Goal: Task Accomplishment & Management: Manage account settings

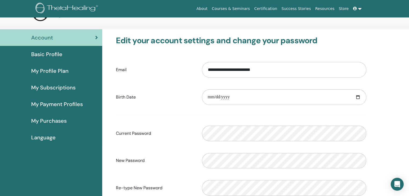
scroll to position [18, 0]
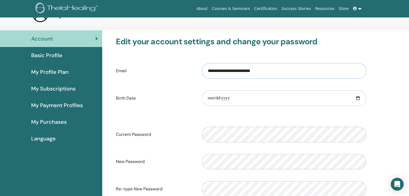
click at [231, 71] on input "**********" at bounding box center [284, 71] width 164 height 16
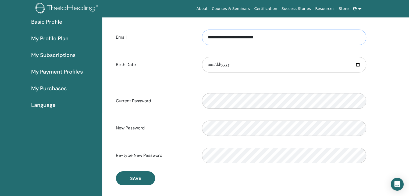
scroll to position [52, 0]
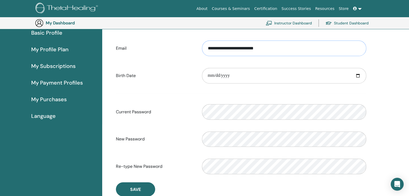
type input "**********"
click at [177, 139] on label "New Password" at bounding box center [155, 139] width 86 height 10
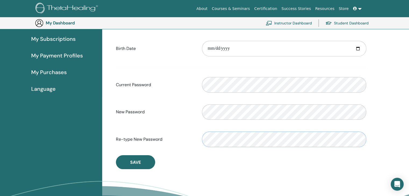
scroll to position [81, 0]
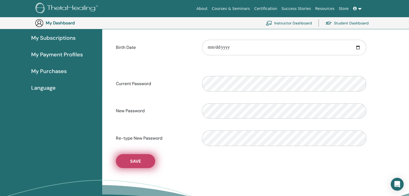
click at [139, 166] on button "Save" at bounding box center [135, 161] width 39 height 14
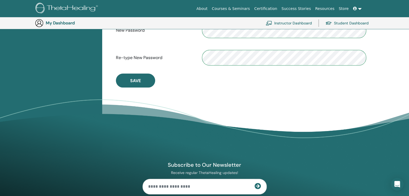
scroll to position [160, 0]
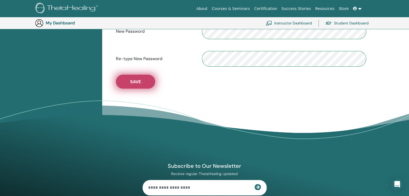
click at [135, 85] on button "Save" at bounding box center [135, 82] width 39 height 14
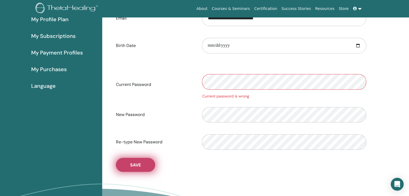
scroll to position [0, 0]
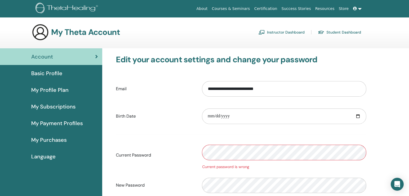
click at [357, 11] on link at bounding box center [357, 9] width 13 height 10
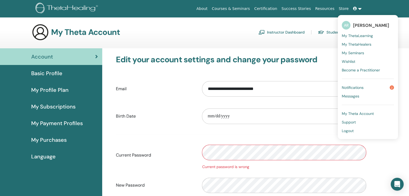
click at [358, 87] on span "Notifications" at bounding box center [352, 87] width 22 height 5
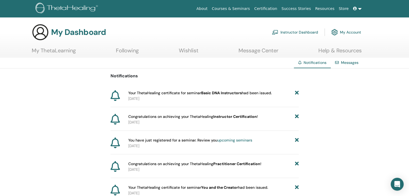
click at [56, 52] on link "My ThetaLearning" at bounding box center [54, 52] width 44 height 10
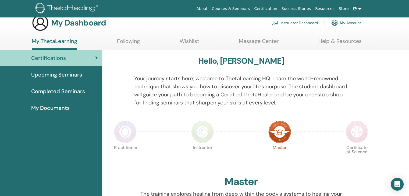
scroll to position [6, 0]
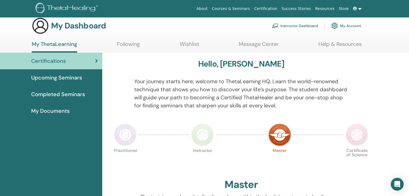
click at [304, 26] on link "Instructor Dashboard" at bounding box center [295, 26] width 46 height 12
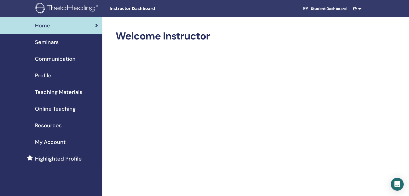
click at [73, 107] on span "Online Teaching" at bounding box center [55, 109] width 41 height 8
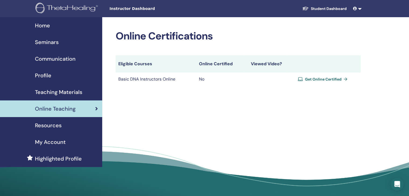
click at [322, 79] on span "Get Online Certified" at bounding box center [323, 79] width 37 height 5
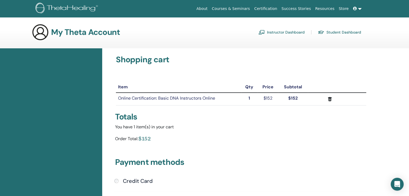
click at [358, 8] on link at bounding box center [357, 9] width 13 height 10
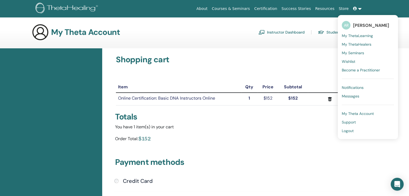
click at [235, 69] on div "Shopping cart Item Qty Price Subtotal Online Certification: Basic DNA Instructo…" at bounding box center [241, 147] width 258 height 184
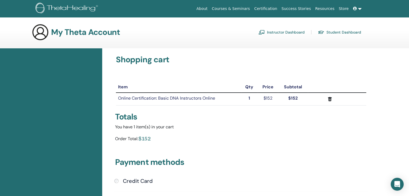
click at [284, 32] on link "Instructor Dashboard" at bounding box center [281, 32] width 46 height 9
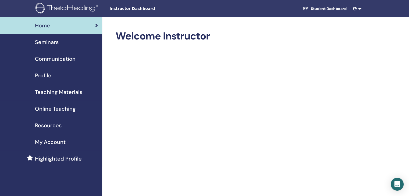
click at [59, 55] on span "Communication" at bounding box center [55, 59] width 41 height 8
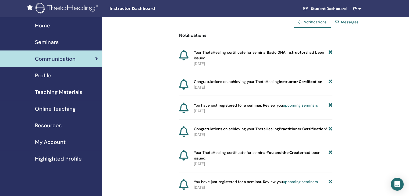
click at [44, 77] on span "Profile" at bounding box center [43, 75] width 16 height 8
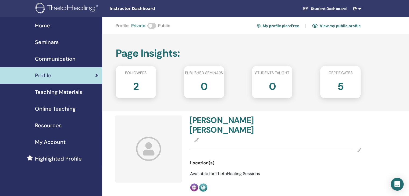
click at [150, 26] on span at bounding box center [151, 26] width 9 height 6
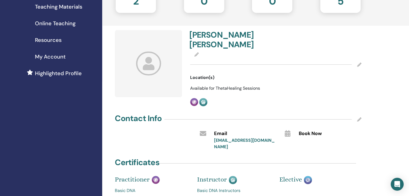
scroll to position [87, 0]
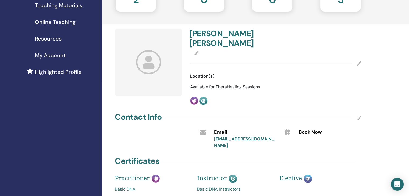
click at [234, 84] on span "Available for ThetaHealing Sessions" at bounding box center [225, 87] width 70 height 6
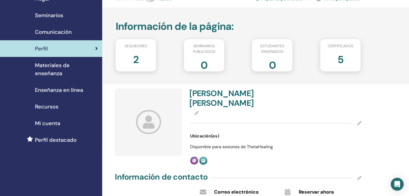
scroll to position [0, 0]
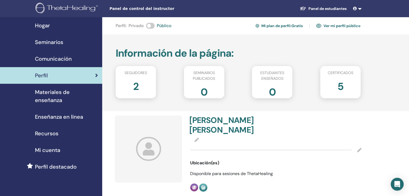
click at [344, 87] on div "5" at bounding box center [340, 88] width 48 height 21
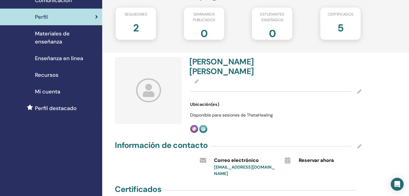
scroll to position [59, 0]
click at [358, 89] on icon at bounding box center [359, 91] width 4 height 4
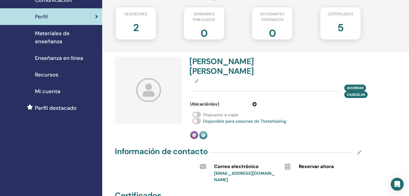
click at [196, 112] on span at bounding box center [196, 115] width 9 height 6
click at [255, 102] on icon at bounding box center [254, 104] width 4 height 4
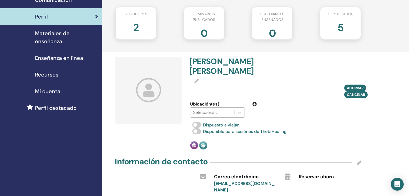
click at [205, 109] on div at bounding box center [212, 113] width 38 height 8
type input "**"
click at [272, 85] on div "Ahorrar Cancelar" at bounding box center [275, 91] width 171 height 13
click at [360, 85] on font "Ahorrar" at bounding box center [355, 87] width 16 height 5
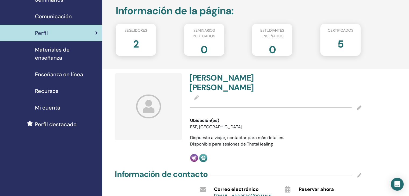
scroll to position [61, 0]
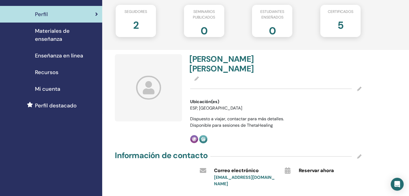
click at [154, 80] on icon at bounding box center [148, 88] width 25 height 24
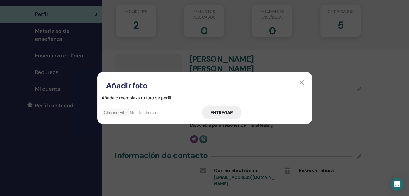
click at [136, 116] on input "file" at bounding box center [152, 112] width 100 height 7
type input "**********"
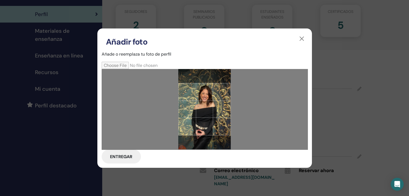
click at [218, 111] on div at bounding box center [204, 109] width 52 height 52
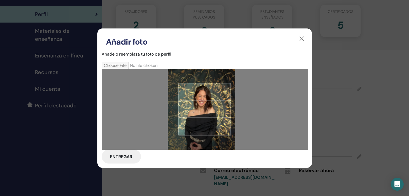
drag, startPoint x: 207, startPoint y: 99, endPoint x: 205, endPoint y: 104, distance: 5.6
click at [205, 104] on div at bounding box center [204, 109] width 52 height 52
click at [121, 157] on font "Entregar" at bounding box center [121, 157] width 22 height 6
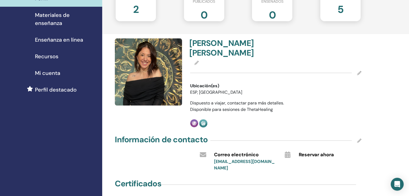
scroll to position [0, 0]
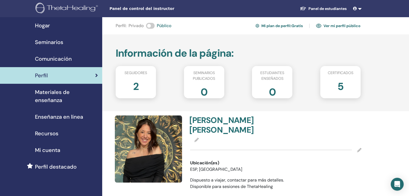
click at [55, 92] on font "Materiales de enseñanza" at bounding box center [52, 96] width 35 height 15
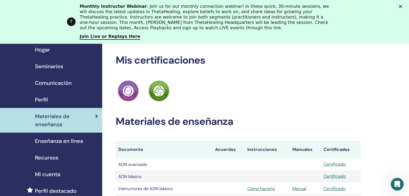
scroll to position [19, 0]
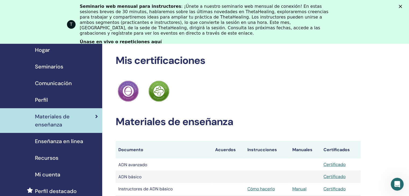
click at [62, 138] on font "Enseñanza en línea" at bounding box center [59, 141] width 48 height 7
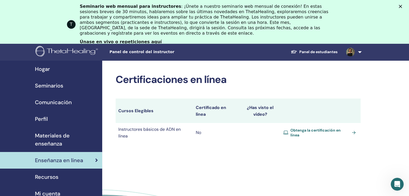
click at [257, 110] on font "¿Has visto el vídeo?" at bounding box center [260, 111] width 27 height 12
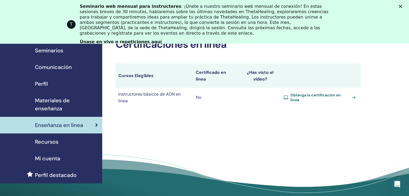
scroll to position [35, 0]
click at [67, 138] on div "Recursos" at bounding box center [50, 142] width 93 height 8
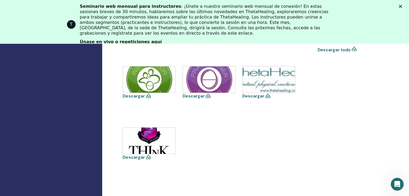
scroll to position [188, 0]
click at [148, 95] on icon at bounding box center [148, 95] width 5 height 4
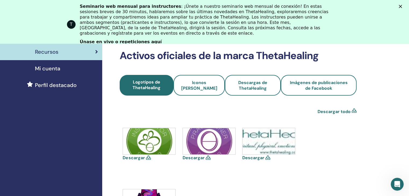
click at [353, 112] on icon at bounding box center [353, 112] width 5 height 6
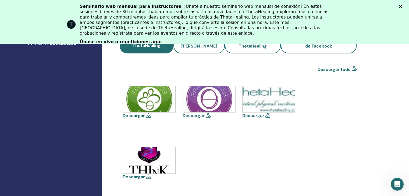
scroll to position [168, 0]
click at [402, 5] on polygon "Cerrar" at bounding box center [399, 6] width 3 height 3
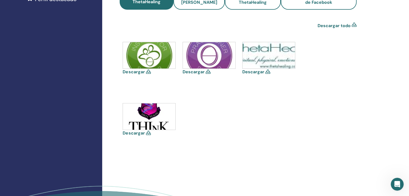
click at [146, 72] on icon at bounding box center [148, 72] width 5 height 4
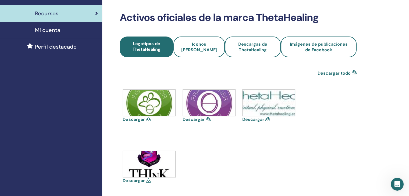
scroll to position [116, 0]
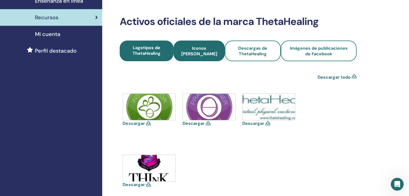
click at [202, 56] on font "Iconos [PERSON_NAME]" at bounding box center [199, 50] width 36 height 11
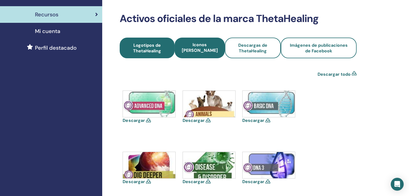
scroll to position [119, 0]
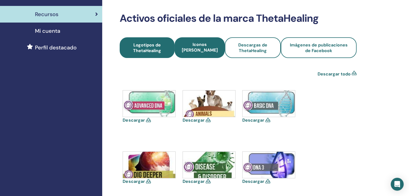
click at [155, 43] on font "Logotipos de ThetaHealing" at bounding box center [147, 47] width 28 height 11
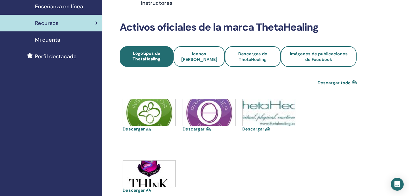
scroll to position [113, 0]
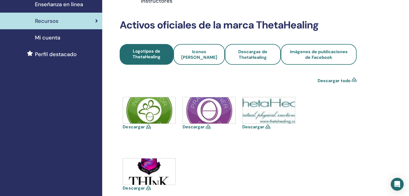
click at [147, 128] on icon at bounding box center [148, 127] width 5 height 4
click at [216, 111] on img at bounding box center [209, 110] width 52 height 26
click at [207, 128] on icon at bounding box center [208, 127] width 5 height 4
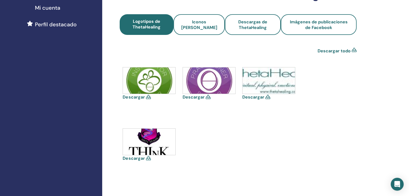
scroll to position [143, 0]
click at [147, 159] on icon at bounding box center [148, 158] width 5 height 4
click at [355, 50] on icon at bounding box center [353, 51] width 5 height 6
click at [281, 89] on img at bounding box center [268, 80] width 52 height 26
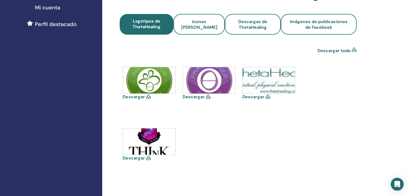
click at [281, 89] on img at bounding box center [268, 80] width 52 height 26
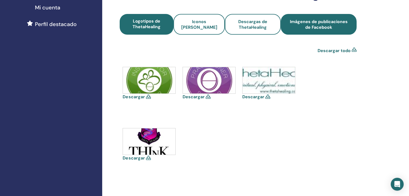
click at [320, 25] on font "Imágenes de publicaciones de Facebook" at bounding box center [319, 24] width 58 height 11
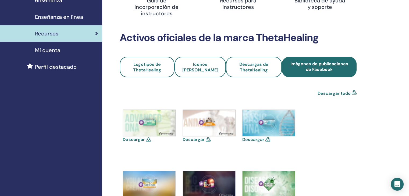
scroll to position [118, 0]
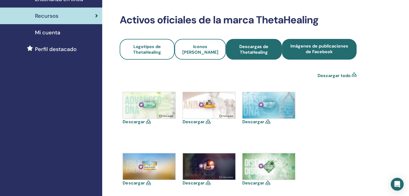
click at [262, 44] on font "Descargas de ThetaHealing" at bounding box center [253, 49] width 29 height 11
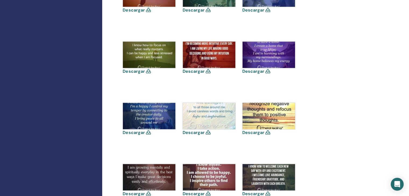
scroll to position [351, 0]
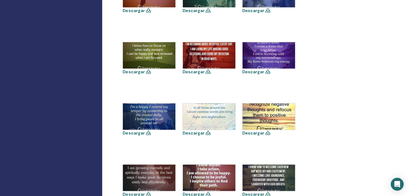
click at [254, 108] on img at bounding box center [268, 116] width 52 height 26
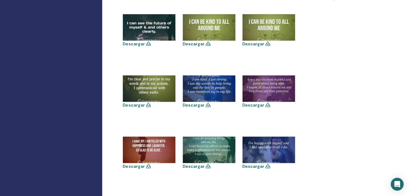
scroll to position [0, 0]
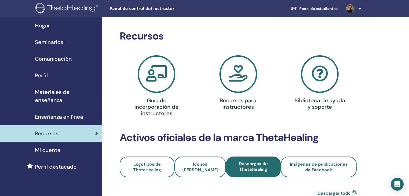
click at [44, 147] on font "Mi cuenta" at bounding box center [47, 150] width 25 height 7
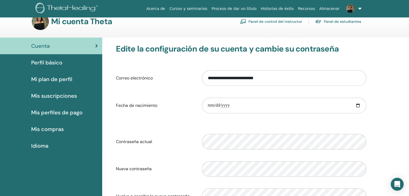
scroll to position [10, 0]
click at [78, 117] on span "Mis perfiles de pago" at bounding box center [56, 113] width 51 height 8
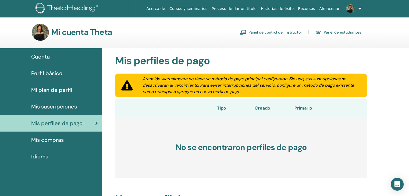
click at [64, 108] on font "Mis suscripciones" at bounding box center [54, 106] width 46 height 7
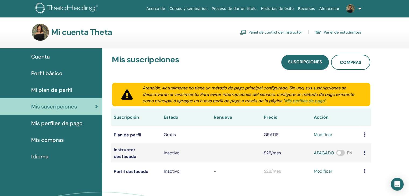
click at [57, 88] on font "Mi plan de perfil" at bounding box center [51, 90] width 41 height 7
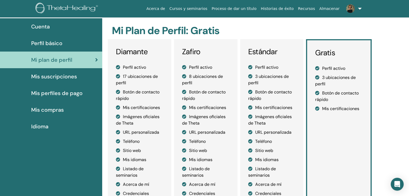
click at [260, 105] on font "Mis certificaciones" at bounding box center [273, 108] width 37 height 6
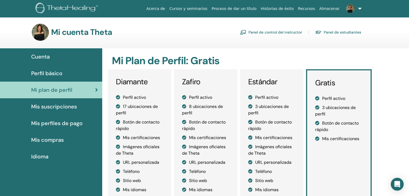
click at [249, 8] on font "Proceso de dar un título" at bounding box center [233, 8] width 45 height 4
click at [71, 76] on div "Perfil básico" at bounding box center [50, 73] width 93 height 8
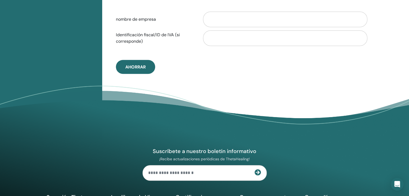
scroll to position [314, 0]
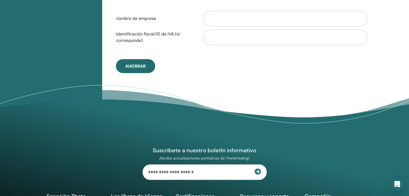
click at [259, 115] on div "Suscríbete a nuestro boletín informativo ¡Recibe actualizaciones periódicas de …" at bounding box center [204, 181] width 322 height 146
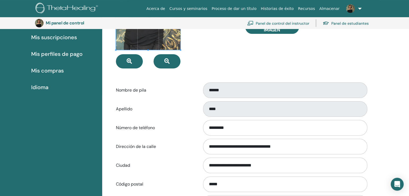
scroll to position [0, 0]
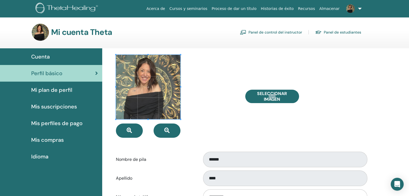
click at [45, 92] on font "Mi plan de perfil" at bounding box center [51, 90] width 41 height 7
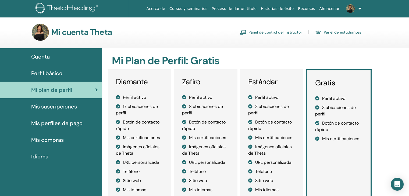
click at [51, 105] on font "Mis suscripciones" at bounding box center [54, 106] width 46 height 7
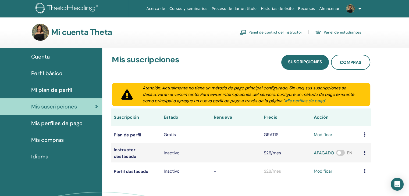
click at [56, 123] on font "Mis perfiles de pago" at bounding box center [56, 123] width 51 height 7
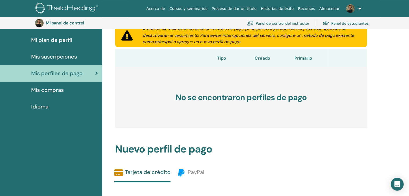
scroll to position [60, 0]
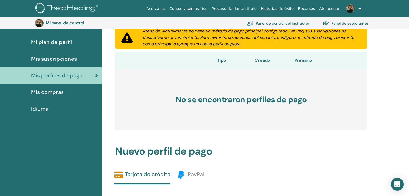
click at [50, 98] on link "Mis compras" at bounding box center [51, 92] width 102 height 17
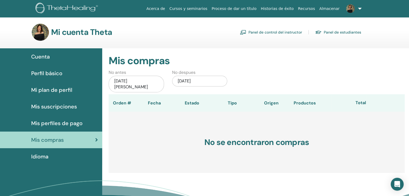
click at [289, 9] on font "Historias de éxito" at bounding box center [277, 8] width 33 height 4
click at [343, 34] on font "Panel de estudiantes" at bounding box center [341, 32] width 37 height 5
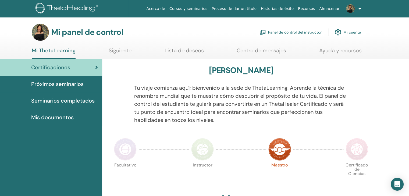
click at [207, 7] on font "Cursos y seminarios" at bounding box center [188, 8] width 38 height 4
click at [67, 87] on font "Próximos seminarios" at bounding box center [57, 84] width 52 height 7
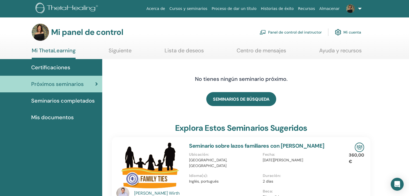
click at [207, 10] on font "Cursos y seminarios" at bounding box center [188, 8] width 38 height 4
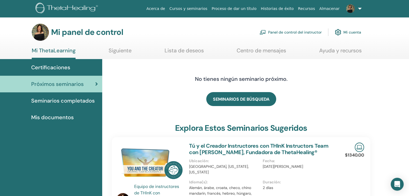
click at [359, 9] on link at bounding box center [352, 8] width 22 height 17
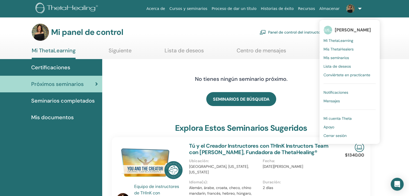
click at [348, 59] on font "Mis seminarios" at bounding box center [336, 57] width 26 height 5
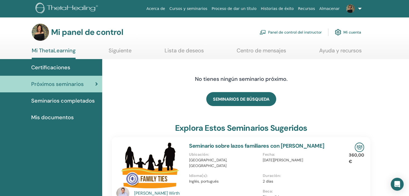
click at [354, 12] on link at bounding box center [352, 8] width 22 height 17
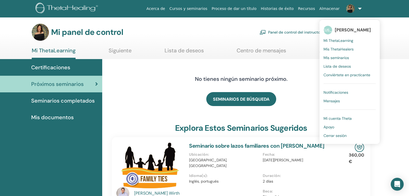
click at [333, 128] on font "Apoyo" at bounding box center [328, 127] width 11 height 5
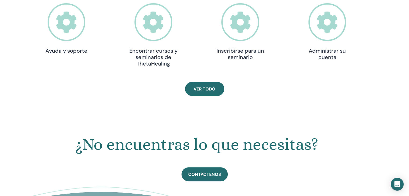
scroll to position [216, 0]
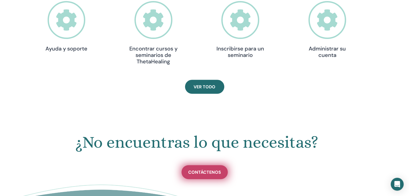
click at [192, 174] on font "Contáctenos" at bounding box center [204, 173] width 33 height 6
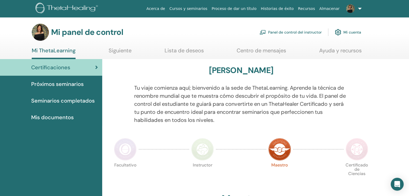
click at [69, 103] on font "Seminarios completados" at bounding box center [62, 100] width 63 height 7
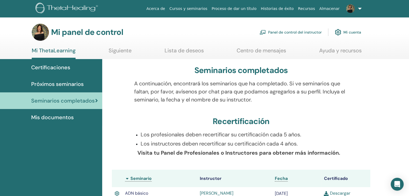
click at [304, 35] on font "Panel de control del instructor" at bounding box center [294, 32] width 53 height 5
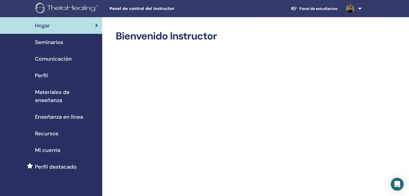
click at [48, 45] on font "Seminarios" at bounding box center [49, 42] width 28 height 7
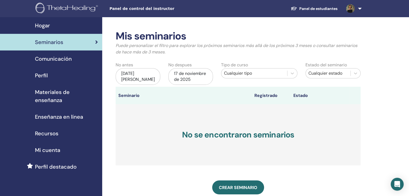
click at [143, 77] on div "17 de mayo de 2025" at bounding box center [138, 76] width 45 height 17
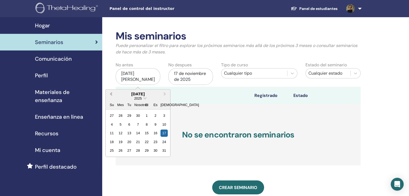
click at [110, 92] on button "Mes anterior" at bounding box center [110, 94] width 9 height 9
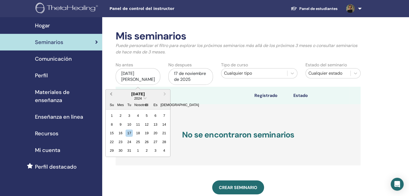
click at [110, 92] on button "Mes anterior" at bounding box center [110, 94] width 9 height 9
click at [165, 95] on span "Mes próximo" at bounding box center [165, 94] width 0 height 6
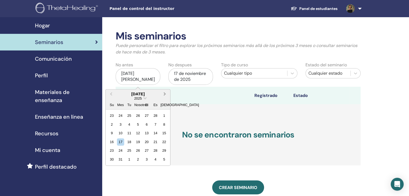
click at [165, 95] on span "Mes próximo" at bounding box center [165, 94] width 0 height 6
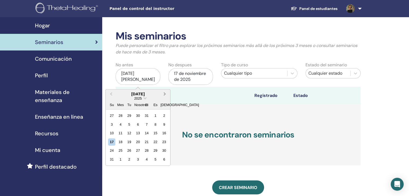
click at [165, 95] on span "Mes próximo" at bounding box center [165, 94] width 0 height 6
click at [154, 116] on div "3" at bounding box center [155, 115] width 7 height 7
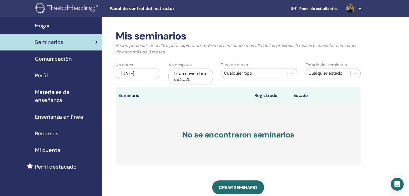
click at [198, 79] on div "17 de noviembre de 2025" at bounding box center [190, 76] width 45 height 17
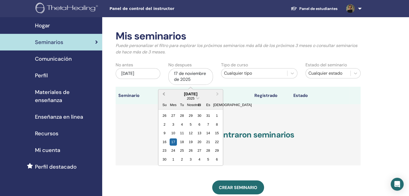
click at [164, 95] on span "Mes anterior" at bounding box center [164, 94] width 0 height 6
click at [163, 124] on div "5" at bounding box center [164, 124] width 7 height 7
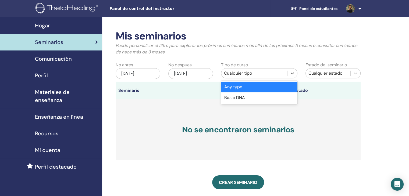
click at [262, 73] on div "Cualquier tipo" at bounding box center [254, 73] width 60 height 6
click at [253, 98] on div "ADN básico" at bounding box center [259, 97] width 76 height 11
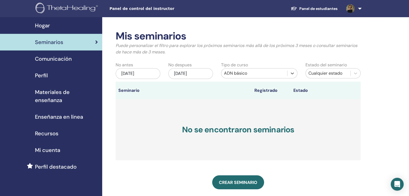
click at [330, 76] on font "Cualquier estado" at bounding box center [325, 73] width 34 height 6
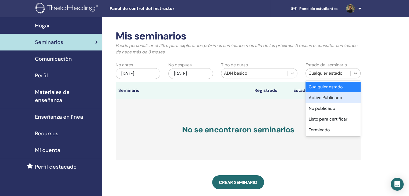
click at [333, 96] on font "Activo Publicado" at bounding box center [324, 98] width 33 height 6
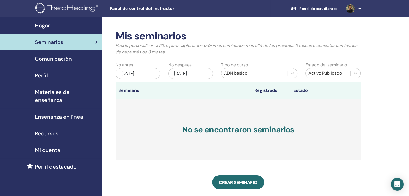
click at [290, 144] on h3 "No se encontraron seminarios" at bounding box center [238, 129] width 245 height 61
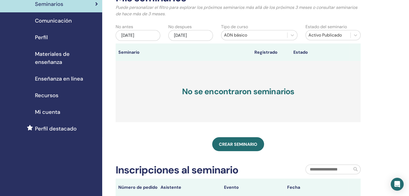
scroll to position [38, 0]
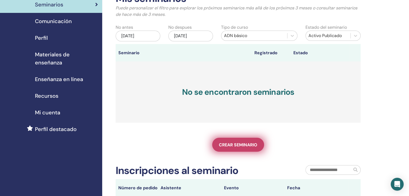
click at [248, 148] on font "Crear seminario" at bounding box center [238, 145] width 38 height 6
